Goal: Task Accomplishment & Management: Complete application form

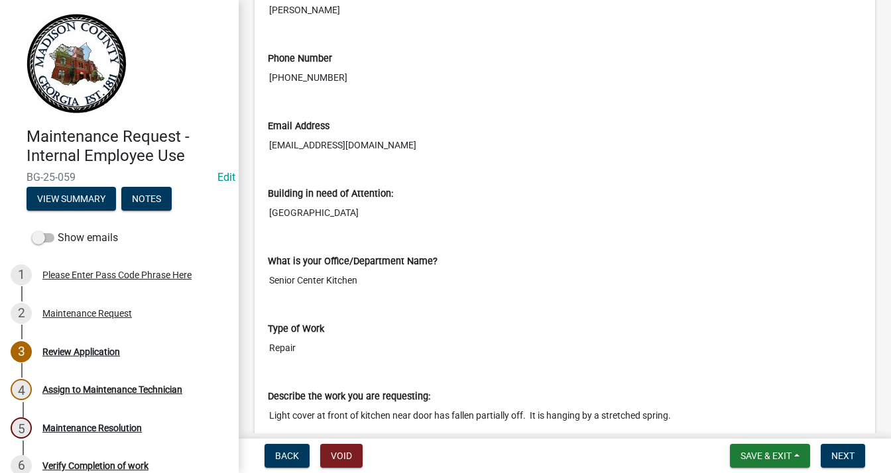
scroll to position [265, 0]
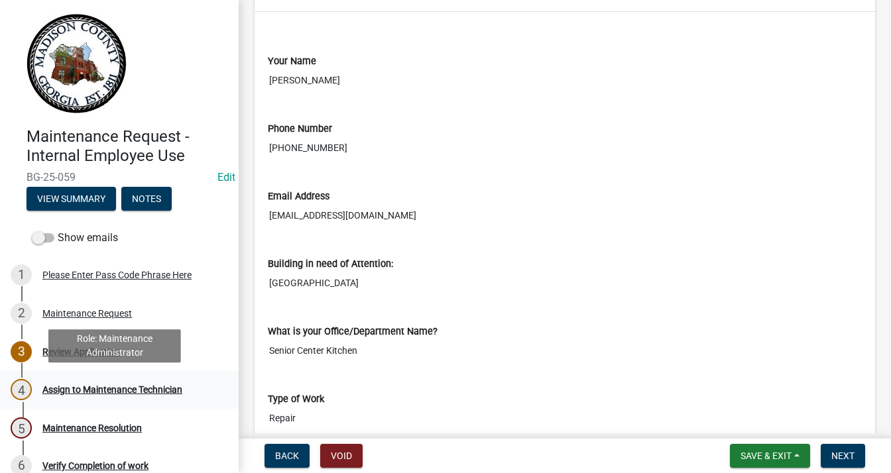
click at [86, 391] on div "Assign to Maintenance Technician" at bounding box center [112, 389] width 140 height 9
click at [113, 392] on div "Assign to Maintenance Technician" at bounding box center [112, 389] width 140 height 9
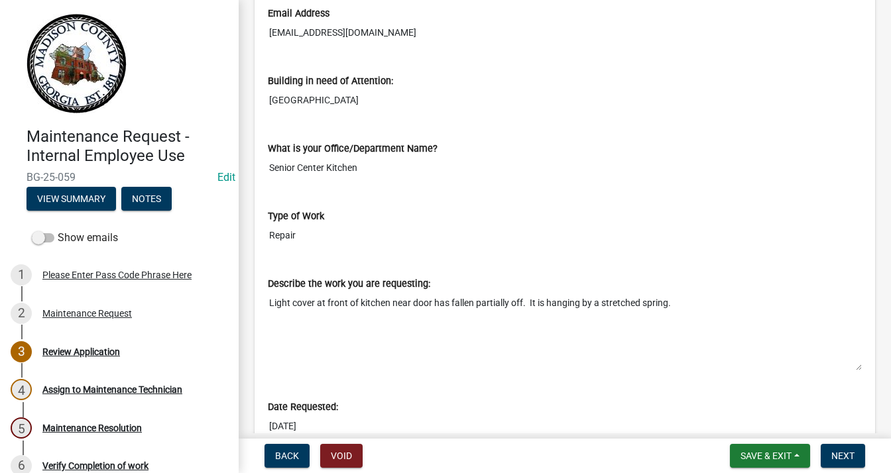
scroll to position [464, 0]
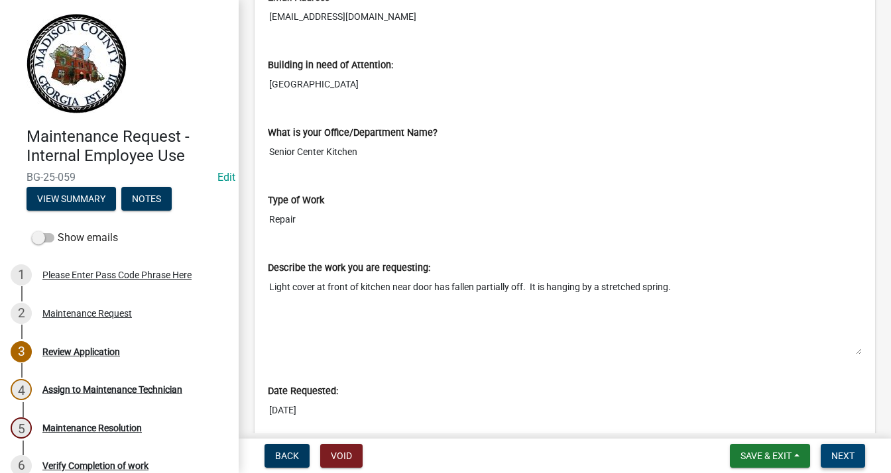
click at [838, 448] on button "Next" at bounding box center [842, 456] width 44 height 24
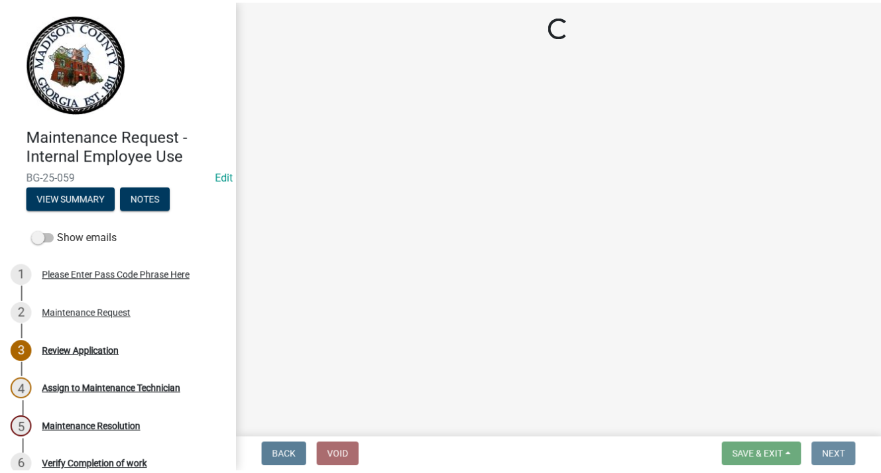
scroll to position [0, 0]
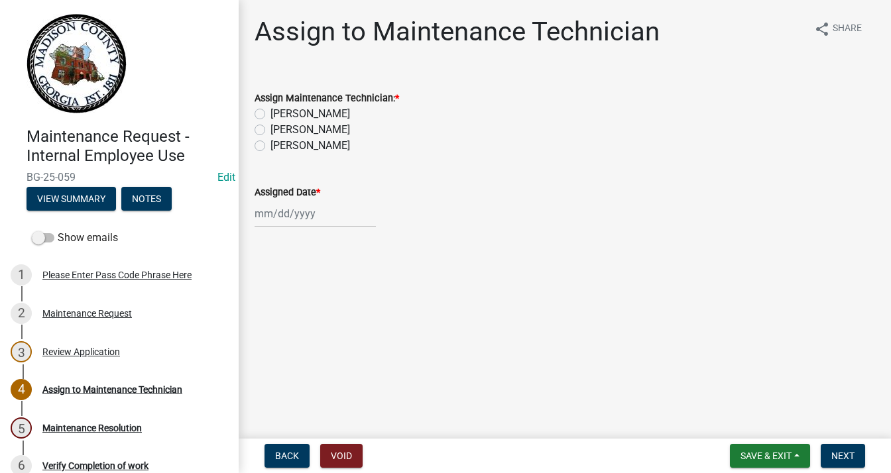
click at [270, 114] on label "[PERSON_NAME]" at bounding box center [310, 114] width 80 height 16
click at [270, 114] on input "[PERSON_NAME]" at bounding box center [274, 110] width 9 height 9
radio input "true"
click at [270, 129] on label "[PERSON_NAME]" at bounding box center [310, 130] width 80 height 16
click at [270, 129] on input "[PERSON_NAME]" at bounding box center [274, 126] width 9 height 9
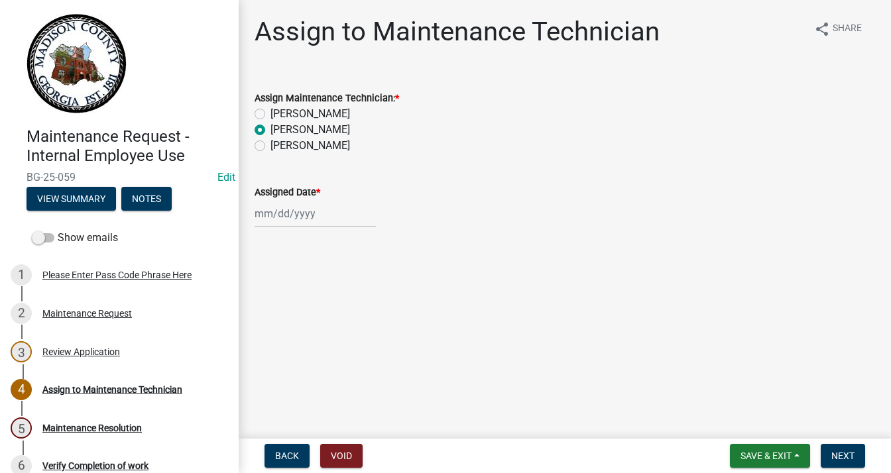
radio input "true"
click at [263, 221] on div at bounding box center [314, 213] width 121 height 27
select select "8"
select select "2025"
click at [315, 324] on div "13" at bounding box center [310, 326] width 21 height 21
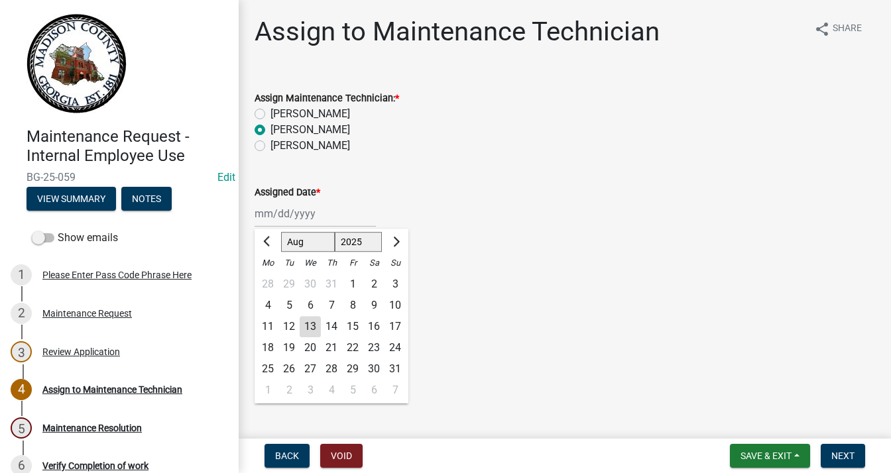
type input "08/13/2025"
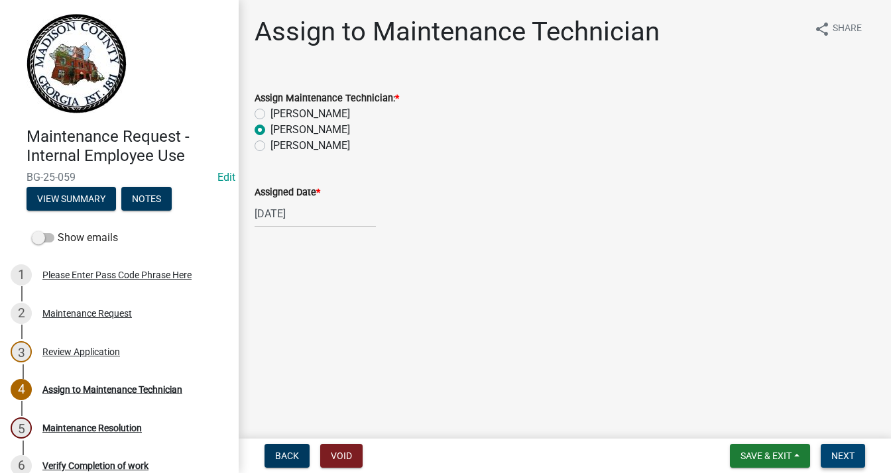
click at [826, 454] on button "Next" at bounding box center [842, 456] width 44 height 24
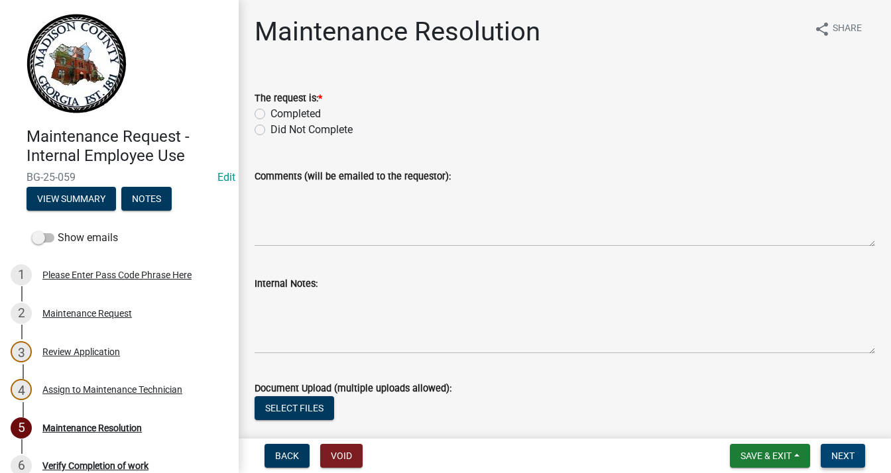
click at [841, 457] on span "Next" at bounding box center [842, 456] width 23 height 11
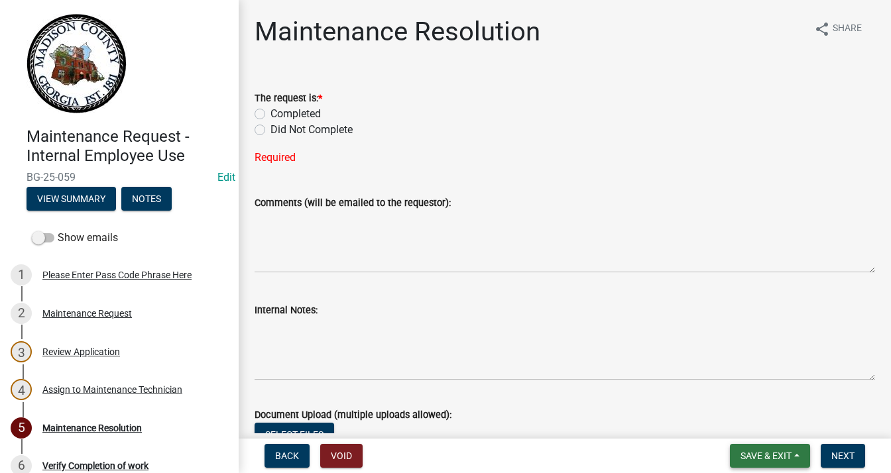
click at [767, 453] on span "Save & Exit" at bounding box center [765, 456] width 51 height 11
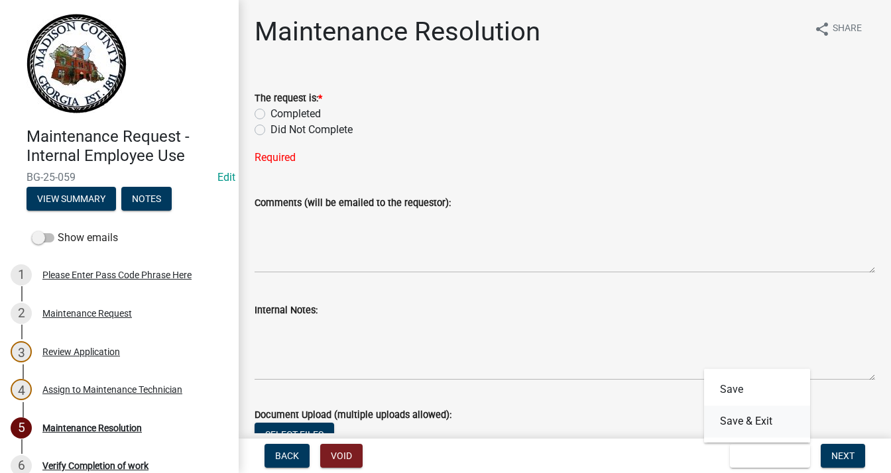
click at [757, 424] on button "Save & Exit" at bounding box center [757, 422] width 106 height 32
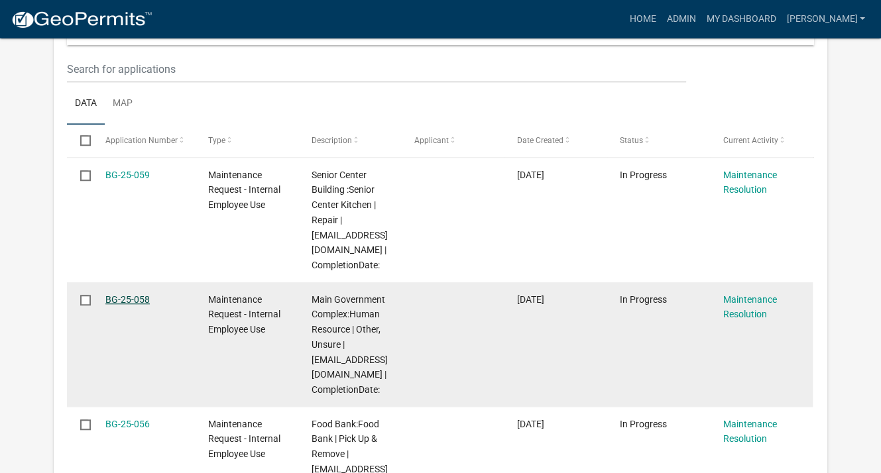
scroll to position [959, 0]
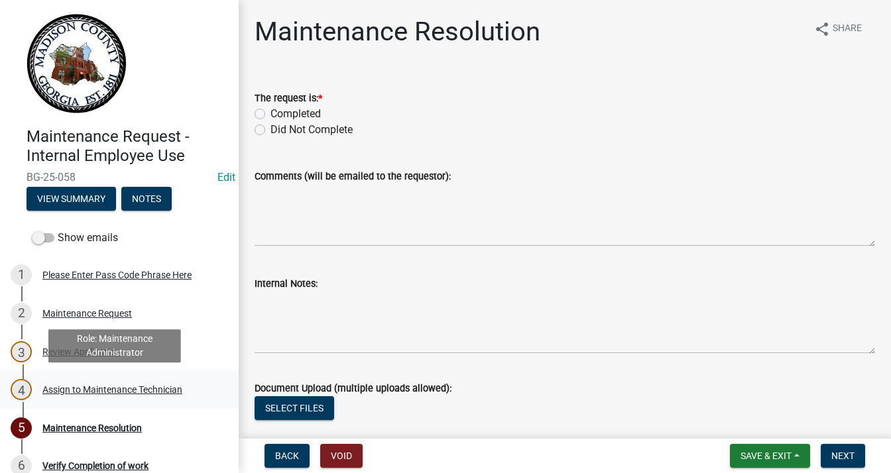
click at [97, 385] on div "Assign to Maintenance Technician" at bounding box center [112, 389] width 140 height 9
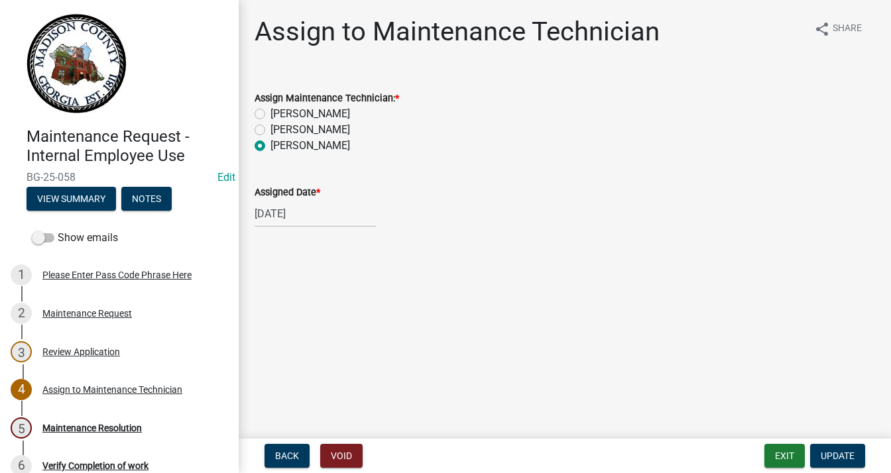
click at [270, 131] on label "[PERSON_NAME]" at bounding box center [310, 130] width 80 height 16
click at [270, 131] on input "[PERSON_NAME]" at bounding box center [274, 126] width 9 height 9
radio input "true"
click at [97, 313] on div "Maintenance Request" at bounding box center [86, 313] width 89 height 9
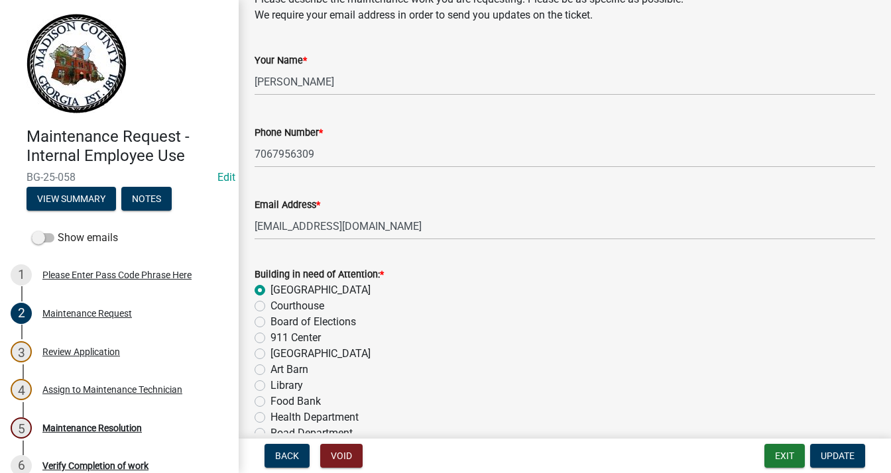
scroll to position [133, 0]
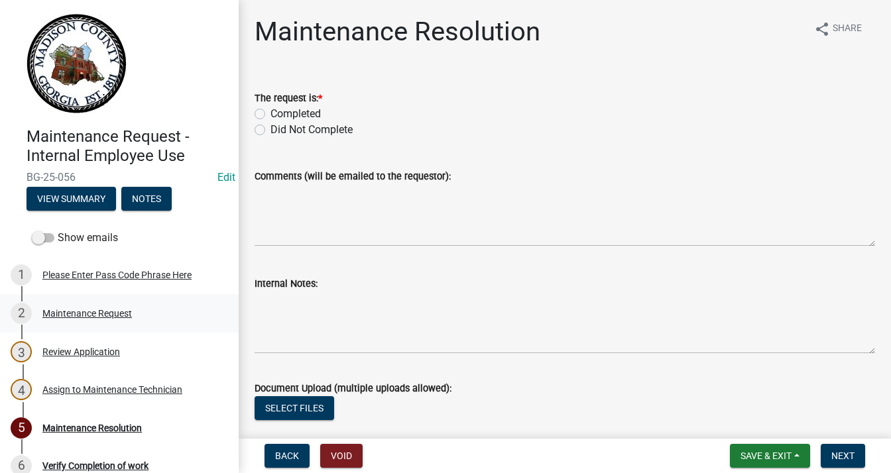
click at [91, 309] on div "Maintenance Request" at bounding box center [86, 313] width 89 height 9
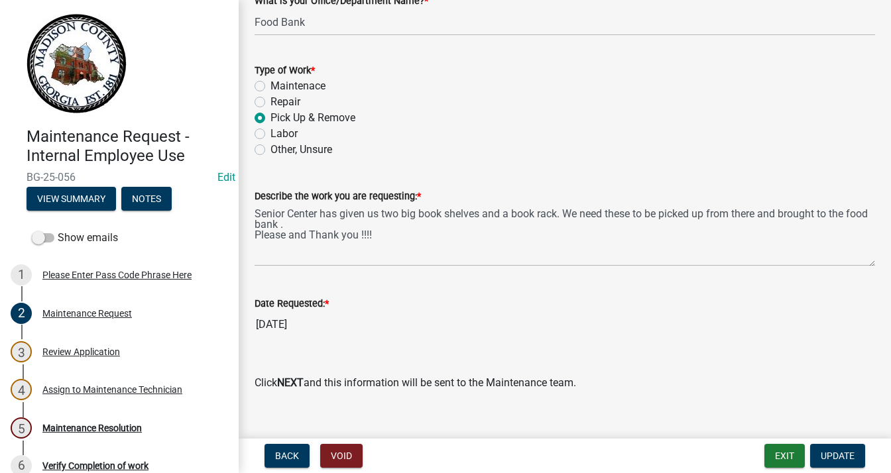
scroll to position [942, 0]
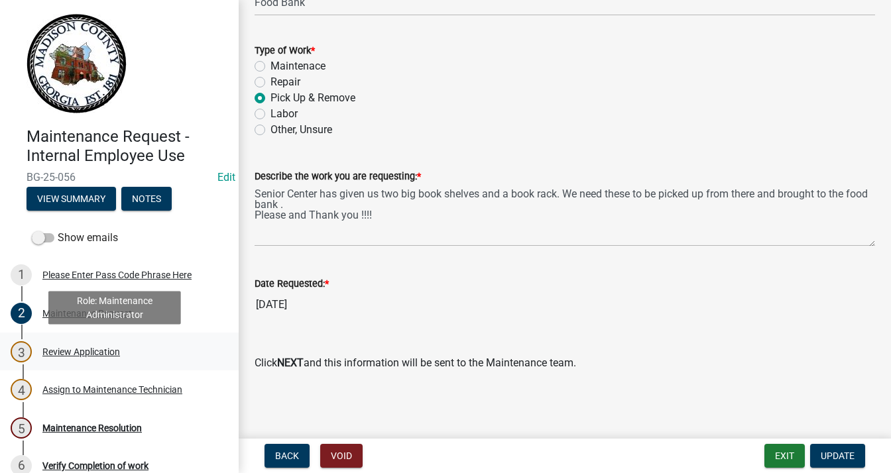
click at [94, 351] on div "Review Application" at bounding box center [81, 351] width 78 height 9
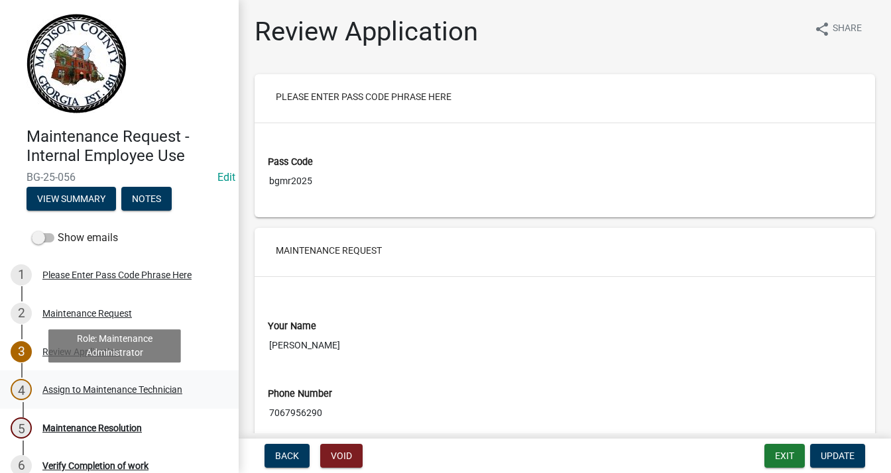
click at [95, 393] on div "Assign to Maintenance Technician" at bounding box center [112, 389] width 140 height 9
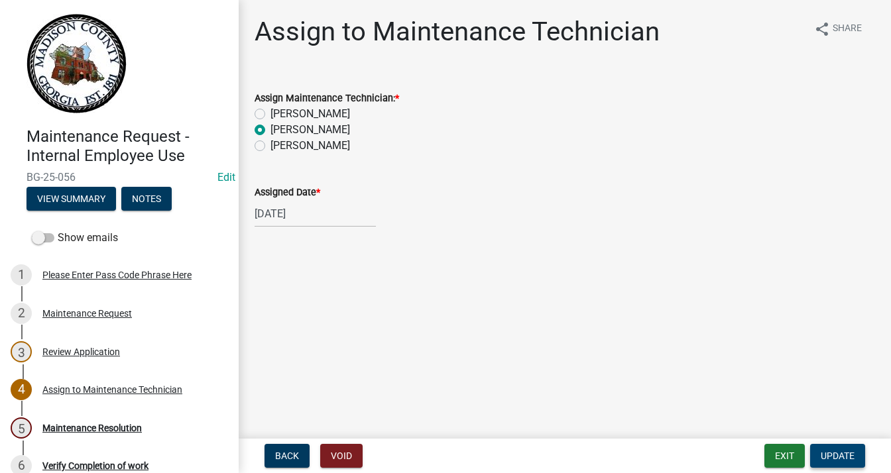
click at [848, 451] on span "Update" at bounding box center [837, 456] width 34 height 11
